Goal: Find specific page/section: Find specific page/section

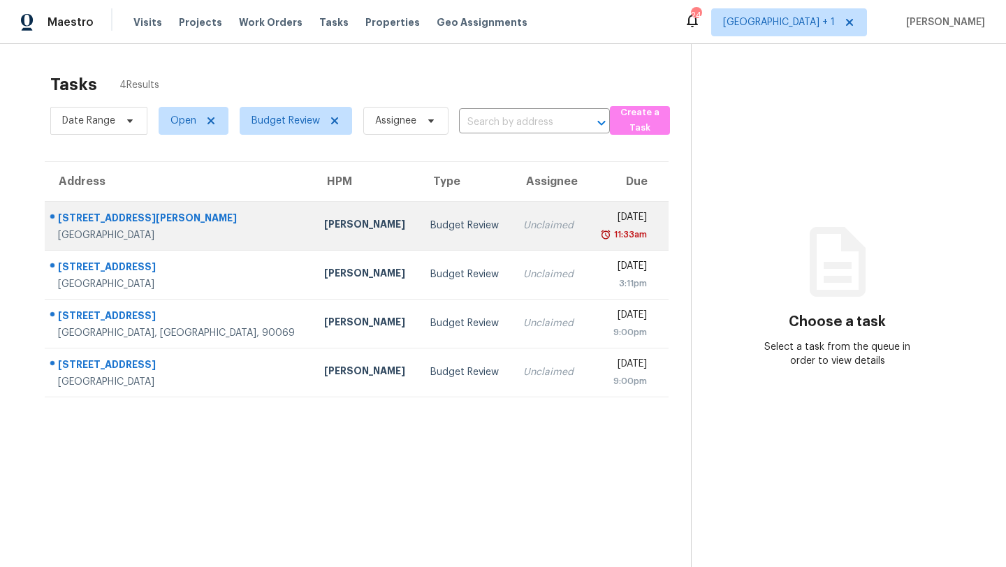
click at [324, 224] on div "Kaden Peterson" at bounding box center [366, 225] width 84 height 17
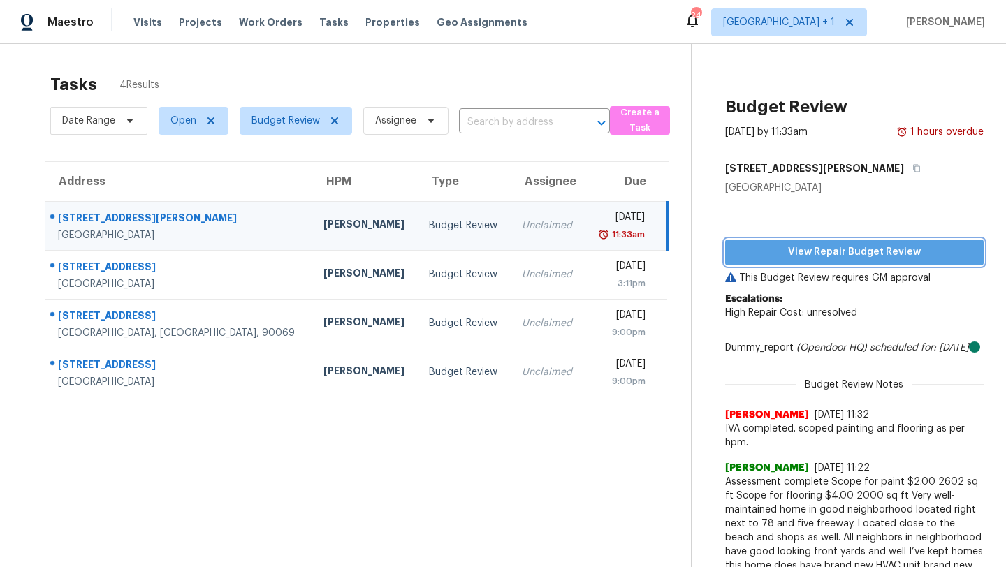
click at [810, 257] on span "View Repair Budget Review" at bounding box center [854, 252] width 236 height 17
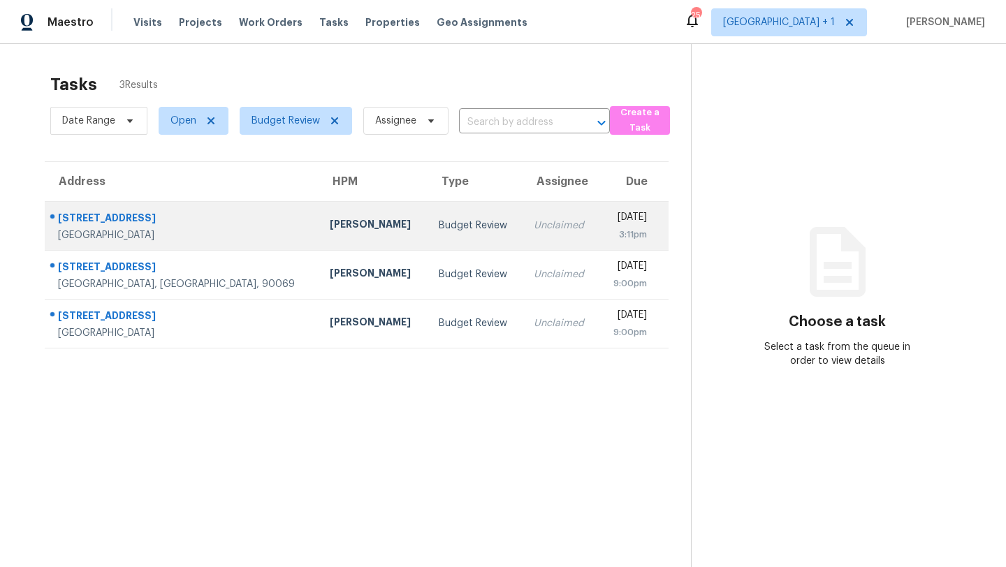
click at [330, 233] on div "[PERSON_NAME]" at bounding box center [373, 225] width 86 height 17
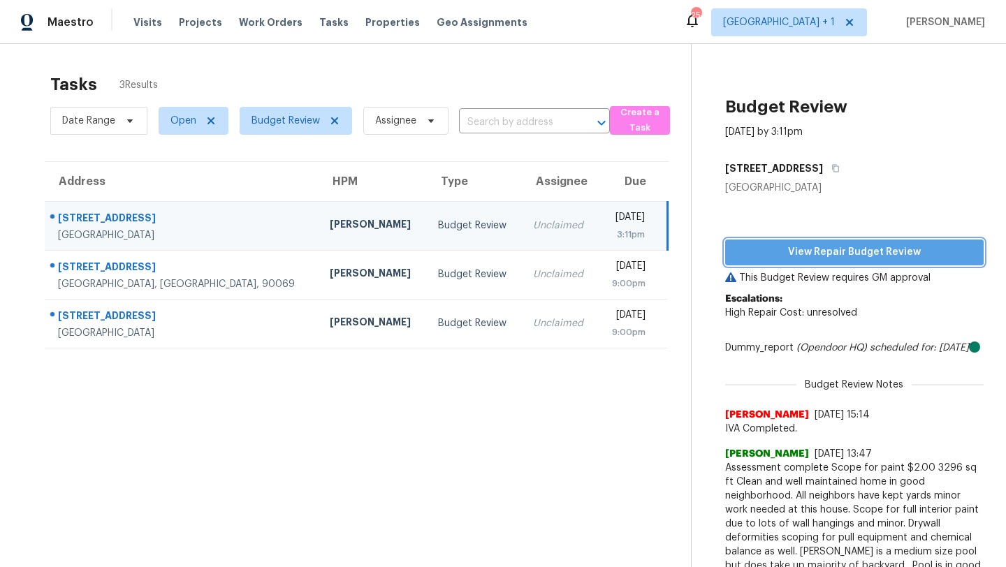
click at [805, 250] on span "View Repair Budget Review" at bounding box center [854, 252] width 236 height 17
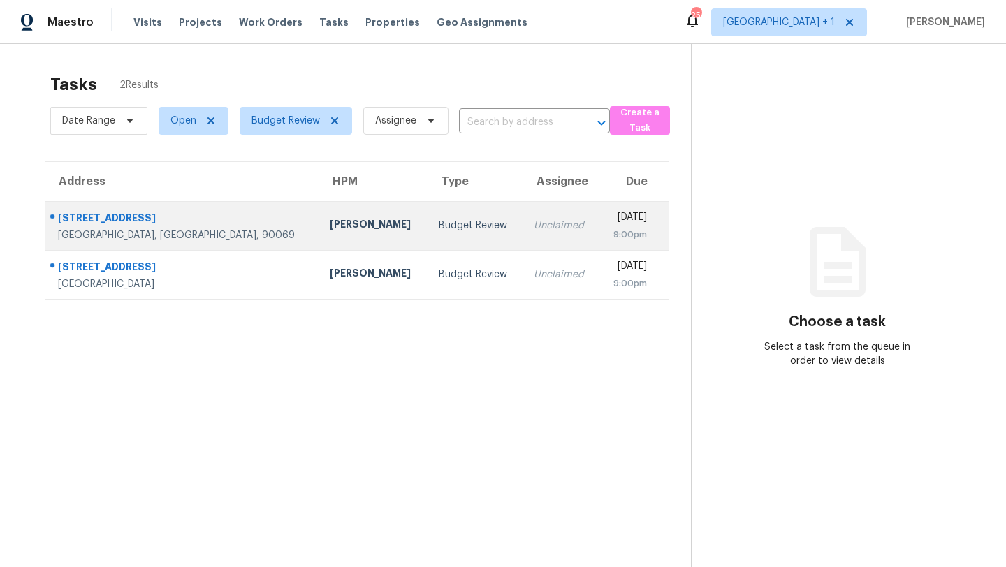
click at [330, 220] on div "[PERSON_NAME]" at bounding box center [373, 225] width 86 height 17
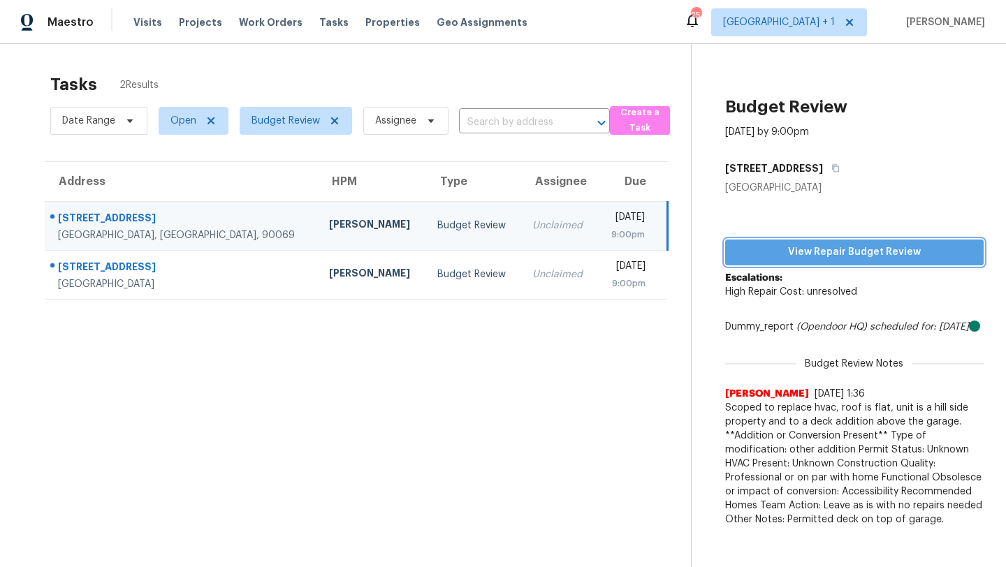
click at [811, 253] on span "View Repair Budget Review" at bounding box center [854, 252] width 236 height 17
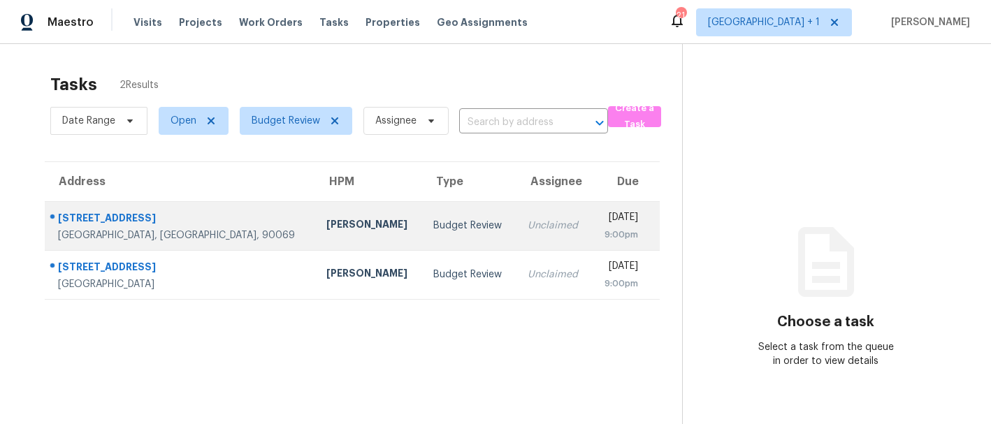
click at [326, 231] on div "[PERSON_NAME]" at bounding box center [368, 225] width 85 height 17
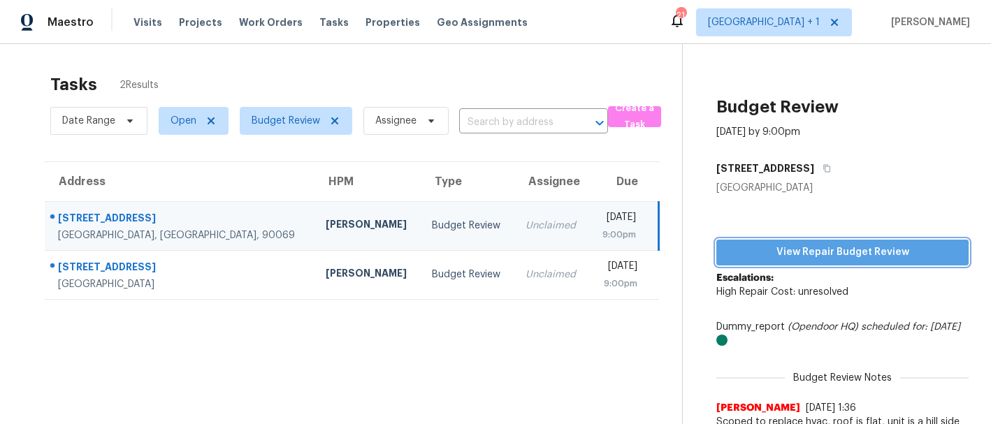
click at [768, 252] on span "View Repair Budget Review" at bounding box center [842, 252] width 230 height 17
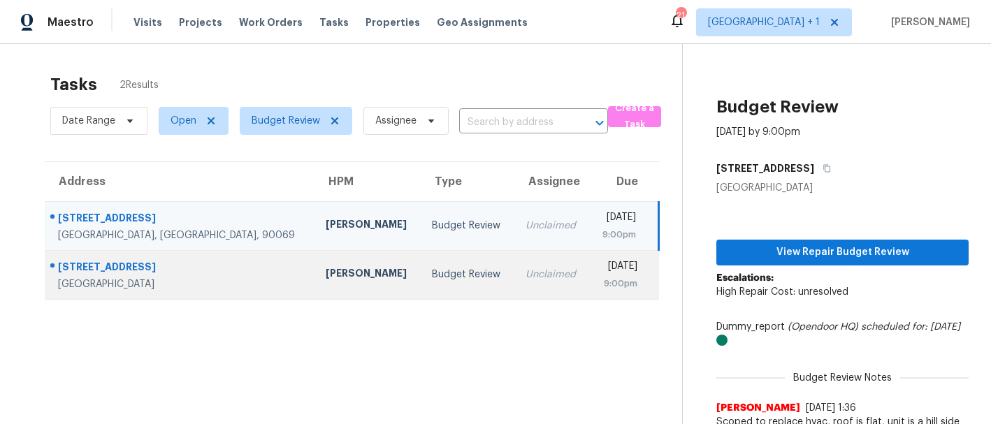
click at [314, 270] on td "[PERSON_NAME]" at bounding box center [367, 274] width 107 height 49
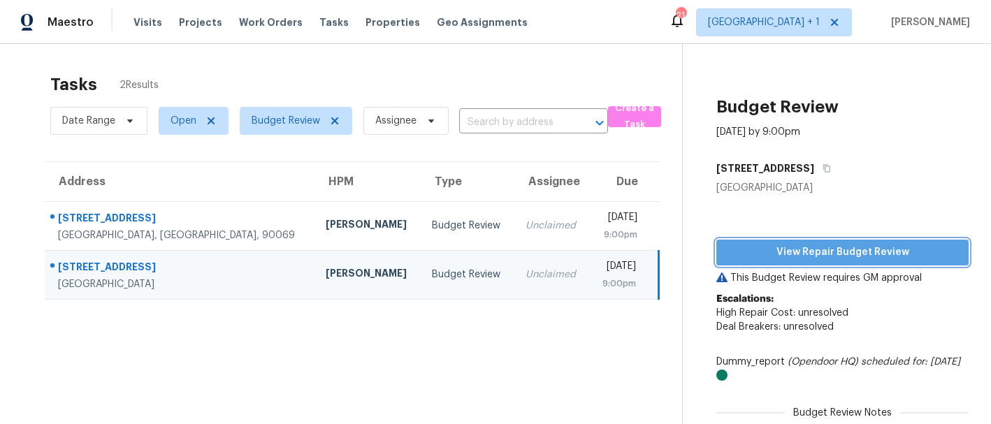
click at [773, 255] on span "View Repair Budget Review" at bounding box center [842, 252] width 230 height 17
